Goal: Task Accomplishment & Management: Use online tool/utility

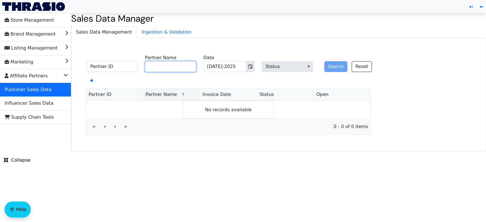
click at [179, 65] on input "Partner Name" at bounding box center [170, 66] width 51 height 11
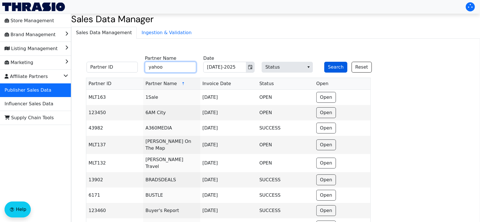
type input "yahoo"
click at [340, 66] on button "Search" at bounding box center [335, 67] width 23 height 11
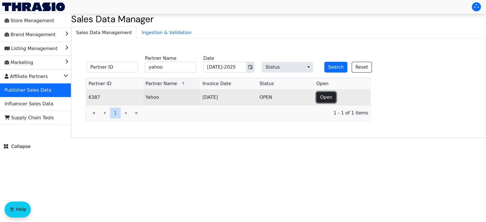
click at [328, 96] on span "Open" at bounding box center [326, 97] width 12 height 7
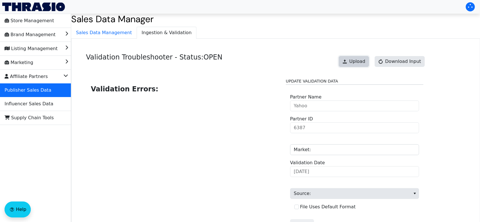
click at [365, 63] on span "Upload" at bounding box center [357, 61] width 16 height 7
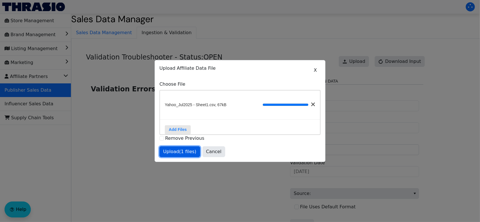
click at [182, 155] on span "Upload (1 files)" at bounding box center [179, 151] width 33 height 7
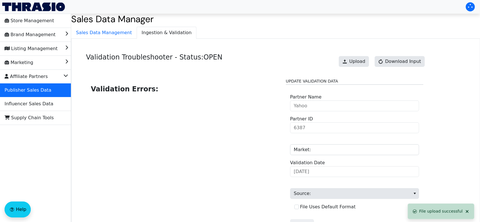
scroll to position [57, 0]
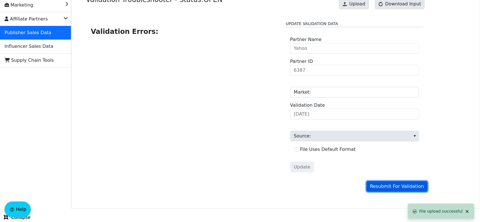
click at [397, 186] on span "Resubmit For Validation" at bounding box center [397, 186] width 54 height 7
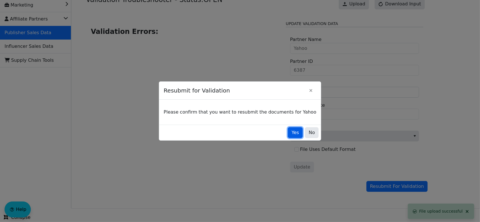
click at [291, 133] on span "Yes" at bounding box center [294, 132] width 7 height 7
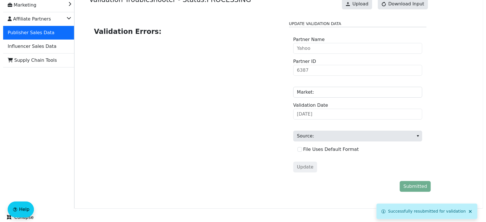
scroll to position [0, 0]
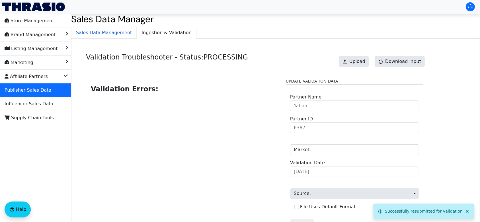
click at [112, 33] on span "Sales Data Management" at bounding box center [103, 32] width 65 height 11
